Goal: Task Accomplishment & Management: Use online tool/utility

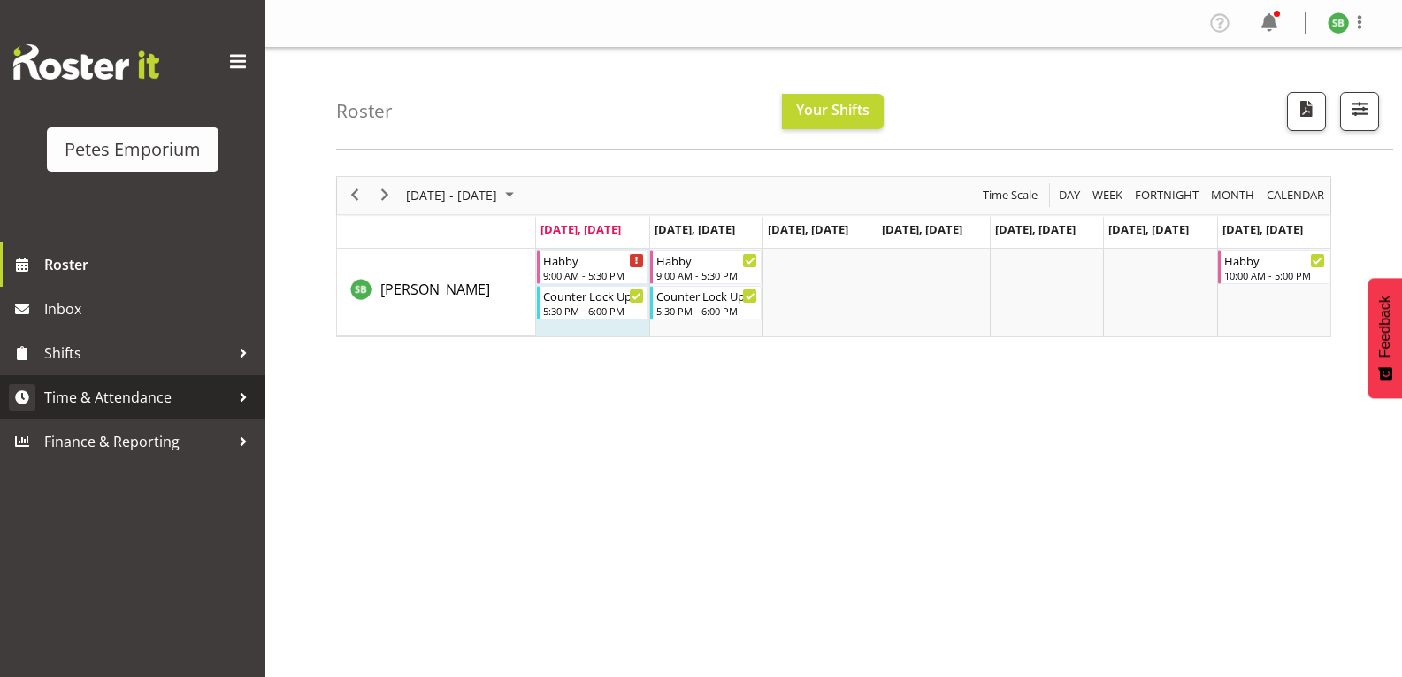
click at [120, 392] on span "Time & Attendance" at bounding box center [137, 397] width 186 height 27
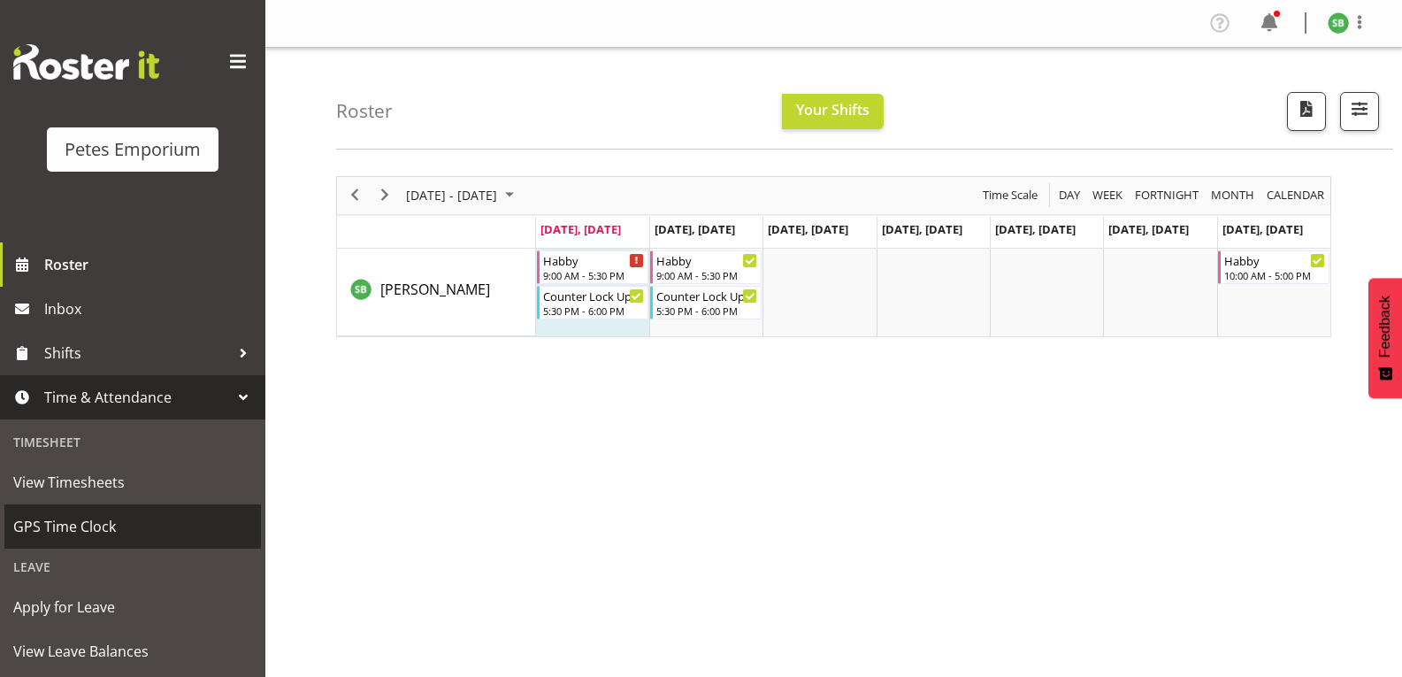
click at [80, 529] on span "GPS Time Clock" at bounding box center [132, 526] width 239 height 27
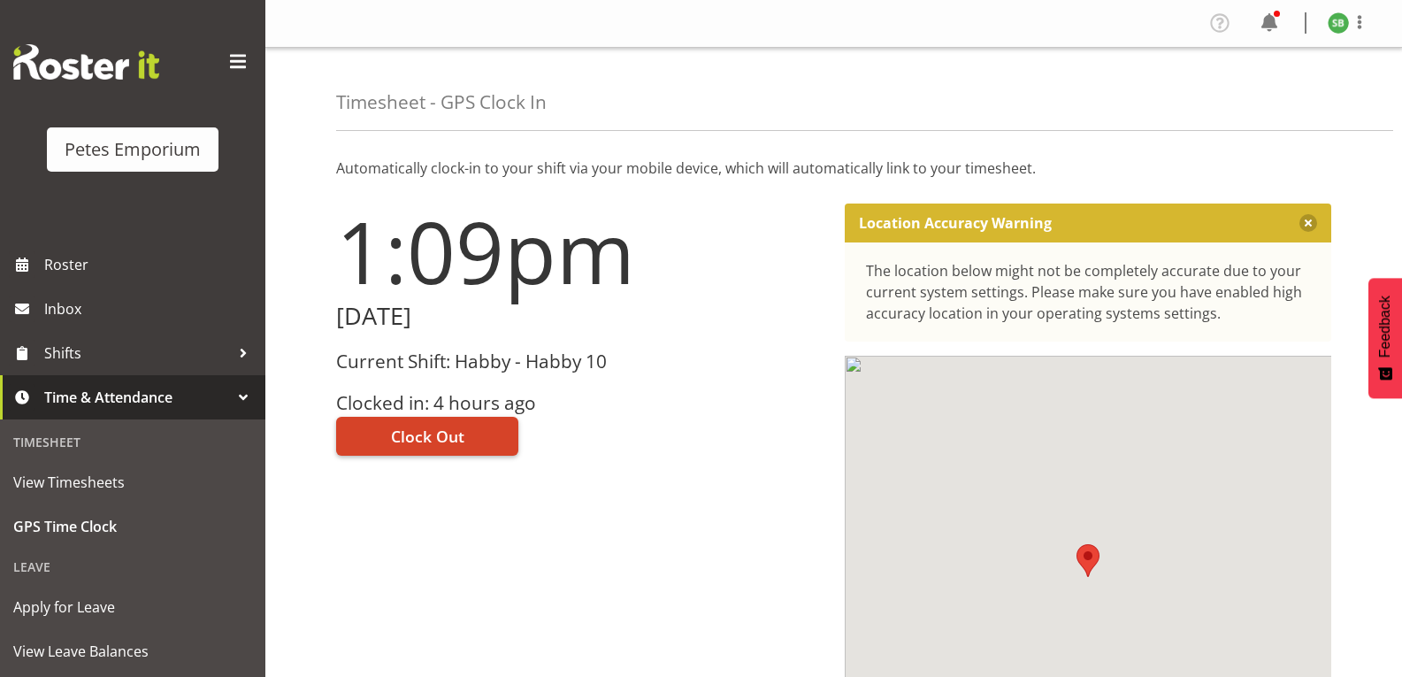
click at [436, 435] on span "Clock Out" at bounding box center [427, 436] width 73 height 23
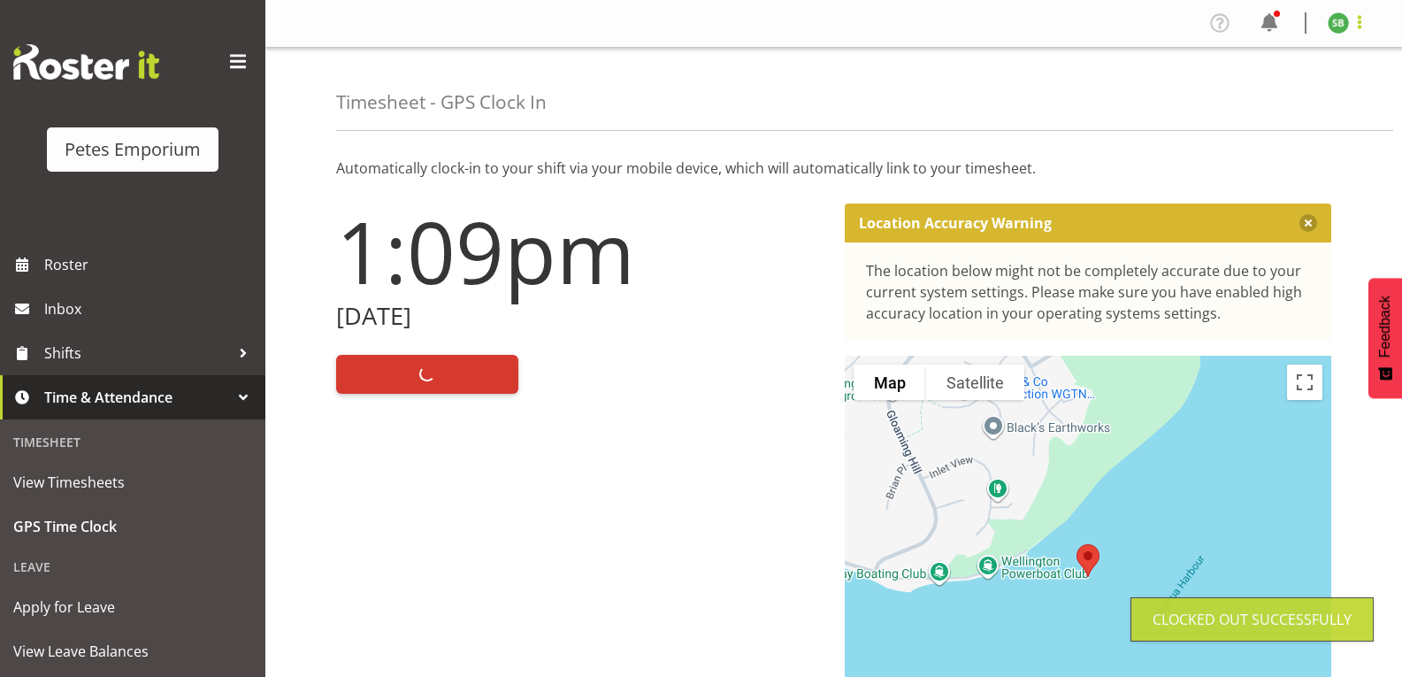
click at [1353, 25] on span at bounding box center [1359, 21] width 21 height 21
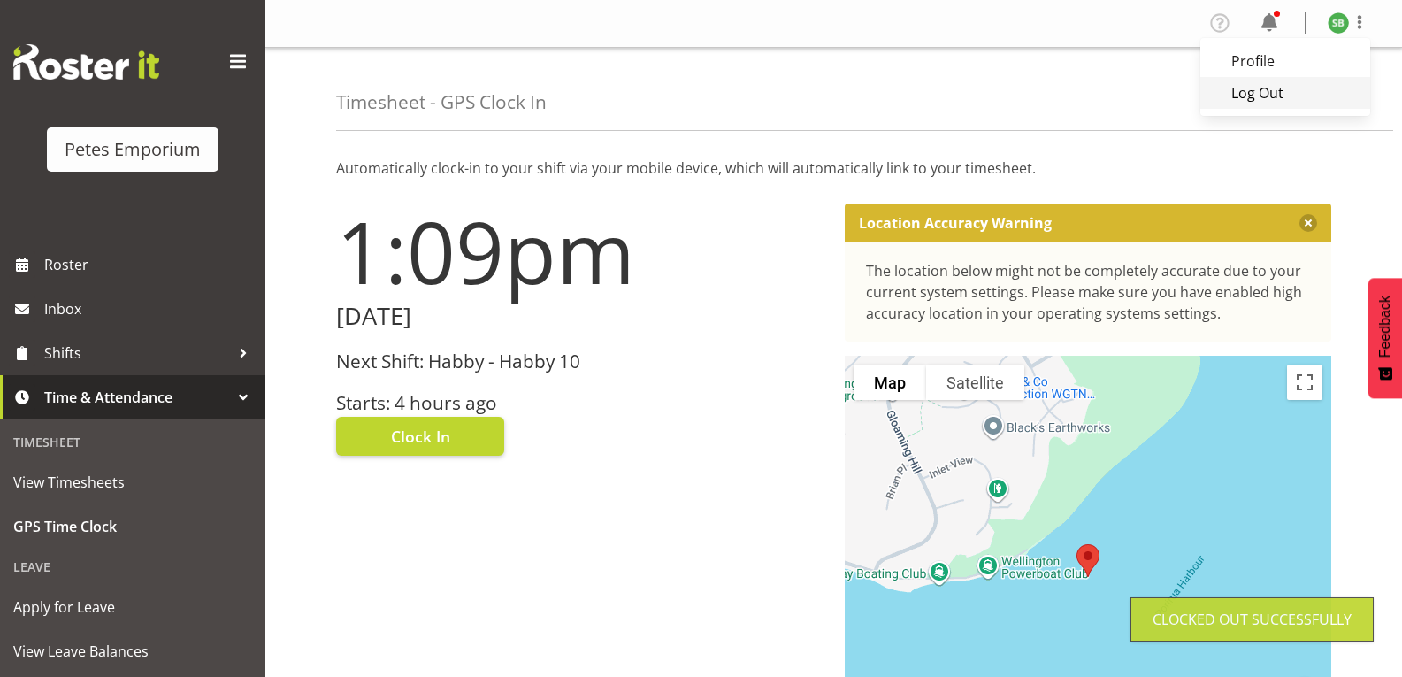
click at [1251, 96] on link "Log Out" at bounding box center [1285, 93] width 170 height 32
